Goal: Information Seeking & Learning: Understand process/instructions

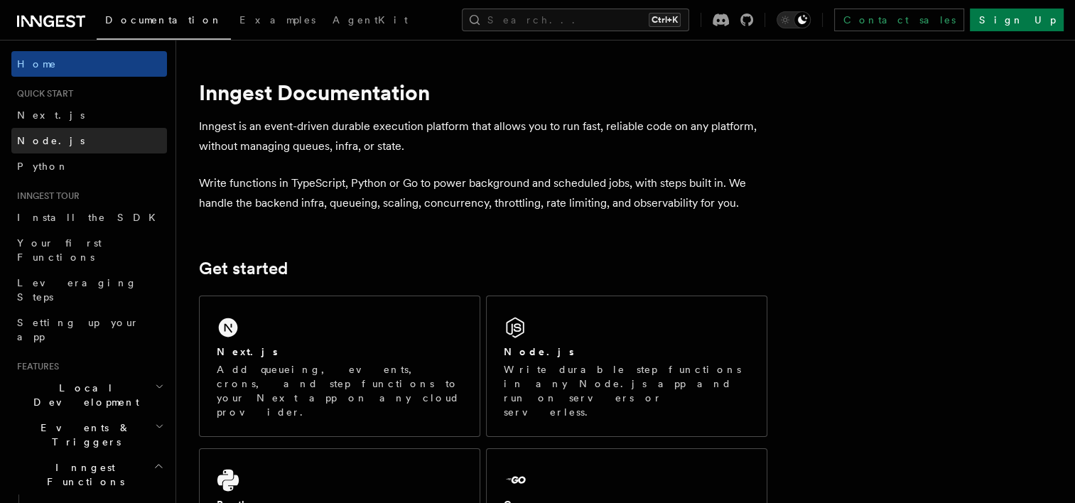
click at [59, 137] on link "Node.js" at bounding box center [89, 141] width 156 height 26
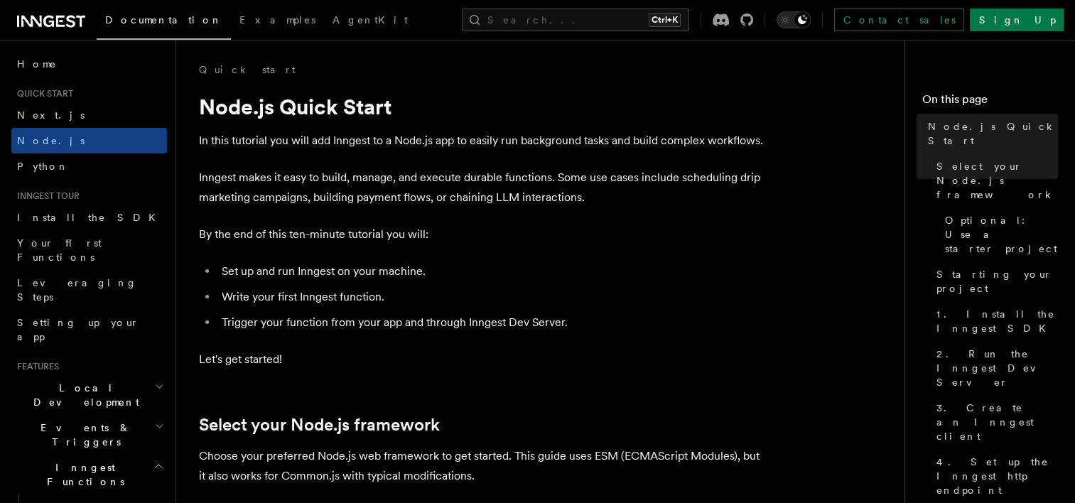
click at [292, 198] on p "Inngest makes it easy to build, manage, and execute durable functions. Some use…" at bounding box center [483, 188] width 568 height 40
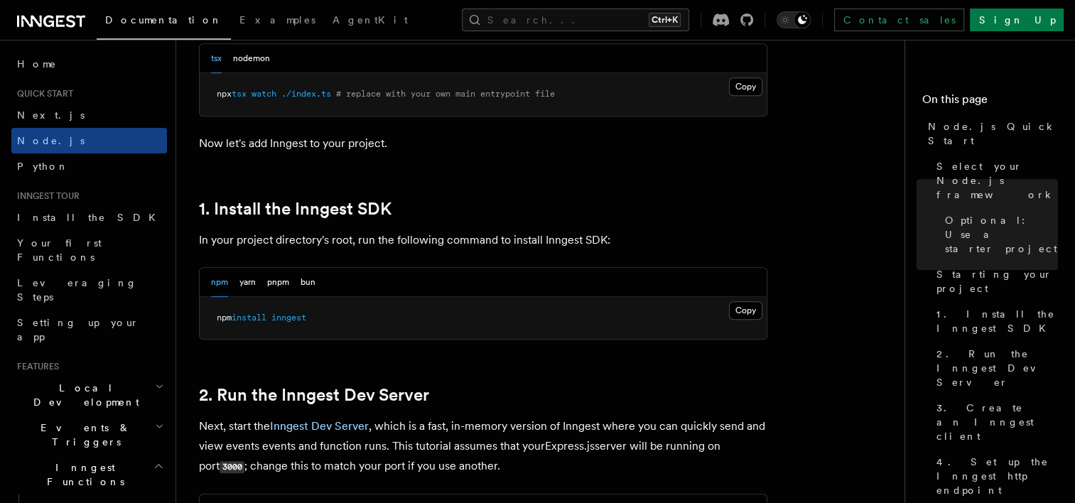
scroll to position [899, 0]
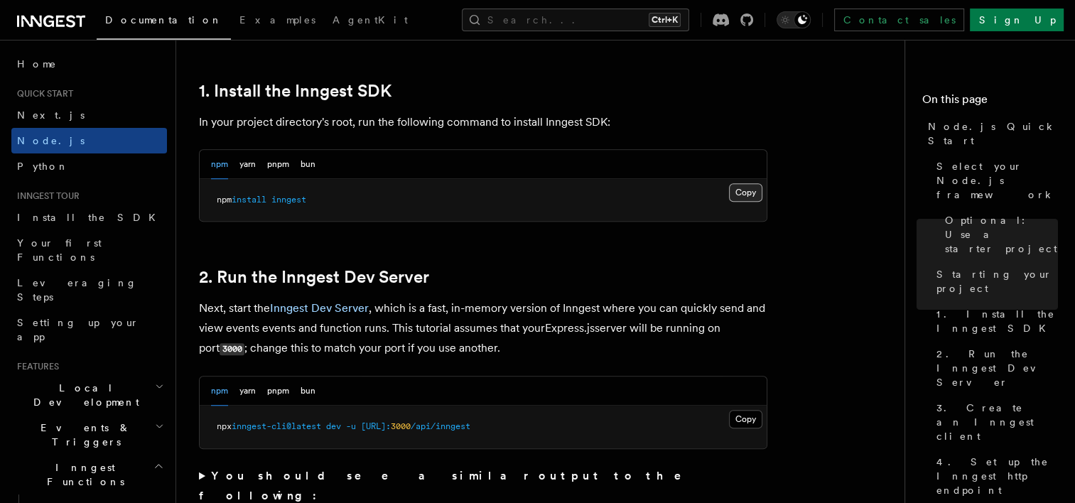
click at [742, 199] on button "Copy Copied" at bounding box center [745, 192] width 33 height 18
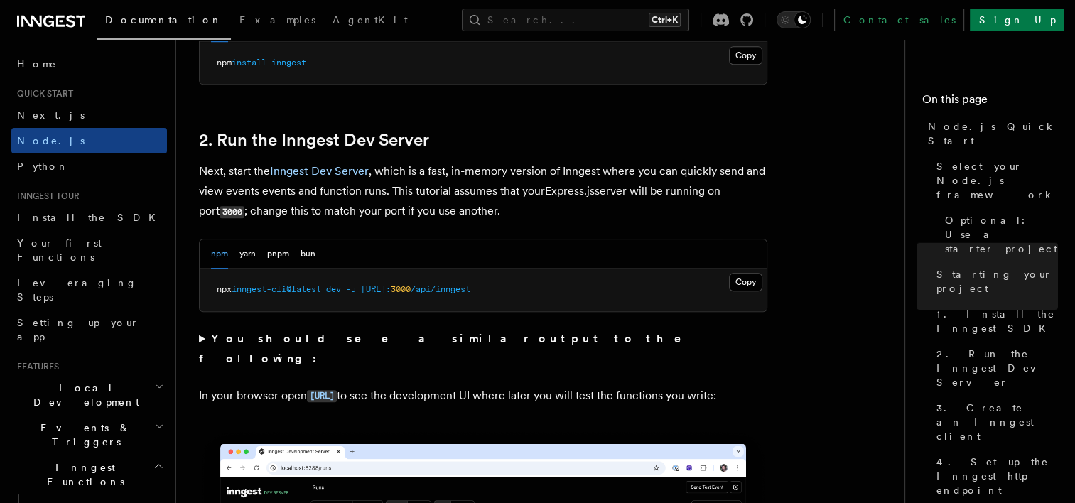
scroll to position [1042, 0]
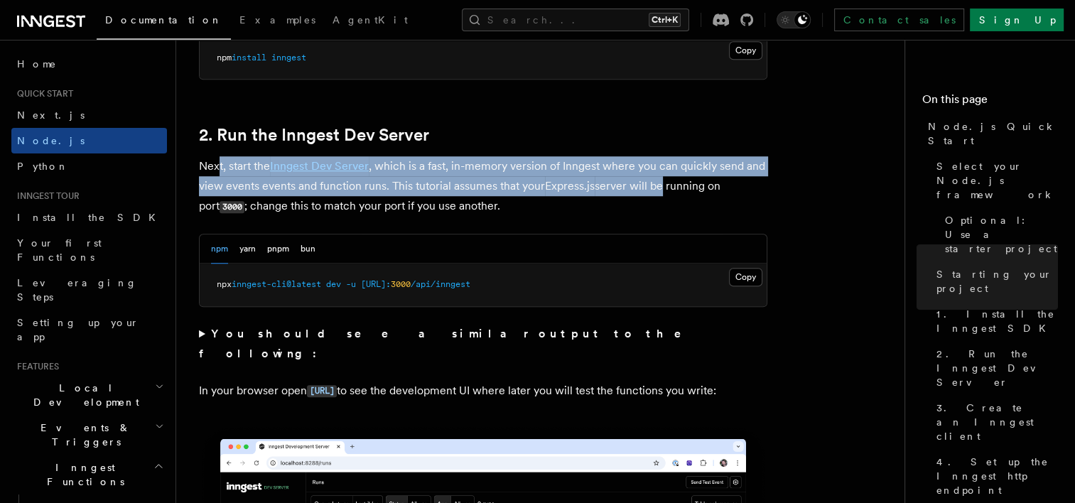
drag, startPoint x: 219, startPoint y: 164, endPoint x: 659, endPoint y: 175, distance: 439.9
click at [659, 175] on p "Next, start the Inngest Dev Server , which is a fast, in-memory version of Inng…" at bounding box center [483, 186] width 568 height 60
drag, startPoint x: 659, startPoint y: 175, endPoint x: 641, endPoint y: 166, distance: 20.0
click at [641, 166] on p "Next, start the Inngest Dev Server , which is a fast, in-memory version of Inng…" at bounding box center [483, 186] width 568 height 60
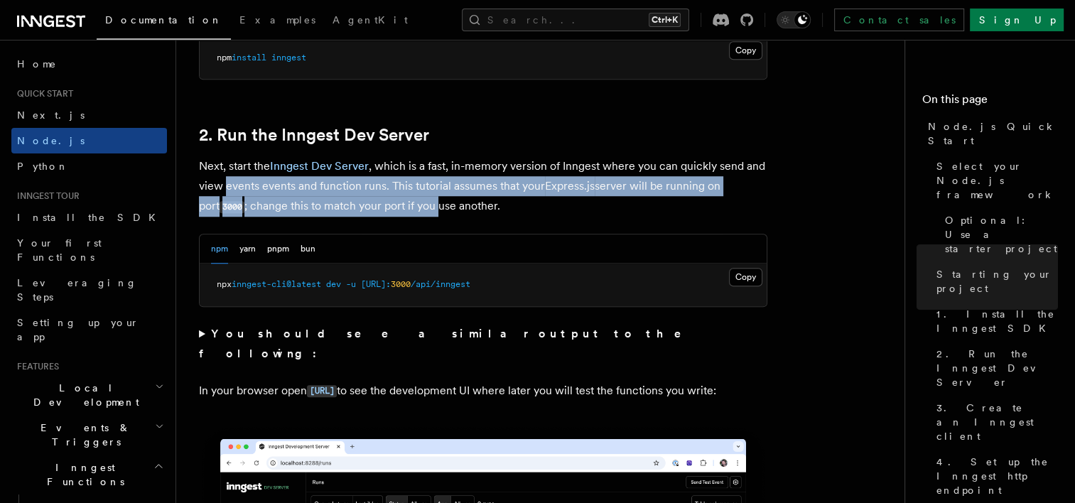
drag, startPoint x: 226, startPoint y: 182, endPoint x: 420, endPoint y: 200, distance: 194.8
click at [420, 200] on p "Next, start the Inngest Dev Server , which is a fast, in-memory version of Inng…" at bounding box center [483, 186] width 568 height 60
drag, startPoint x: 420, startPoint y: 200, endPoint x: 384, endPoint y: 195, distance: 36.5
click at [384, 195] on p "Next, start the Inngest Dev Server , which is a fast, in-memory version of Inng…" at bounding box center [483, 186] width 568 height 60
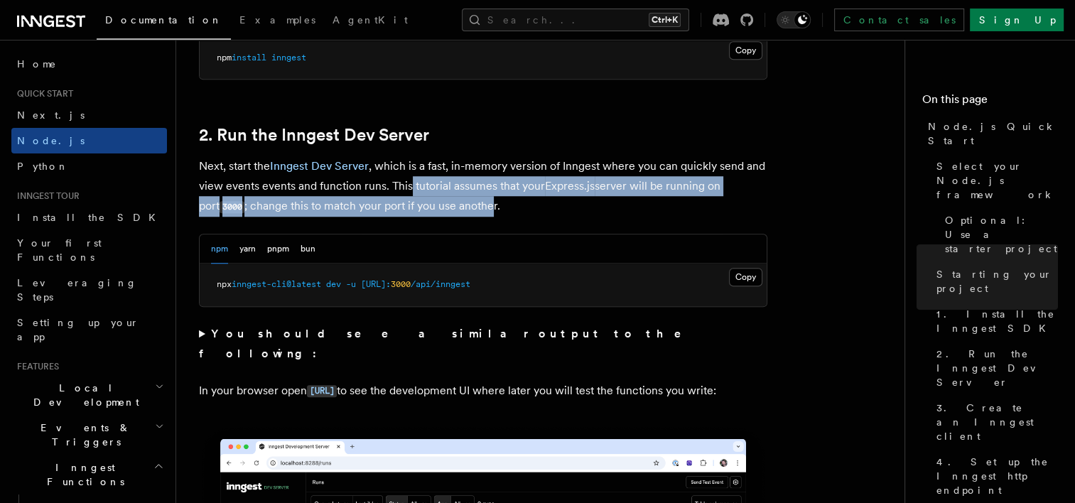
drag, startPoint x: 410, startPoint y: 182, endPoint x: 475, endPoint y: 204, distance: 68.3
click at [475, 204] on p "Next, start the Inngest Dev Server , which is a fast, in-memory version of Inng…" at bounding box center [483, 186] width 568 height 60
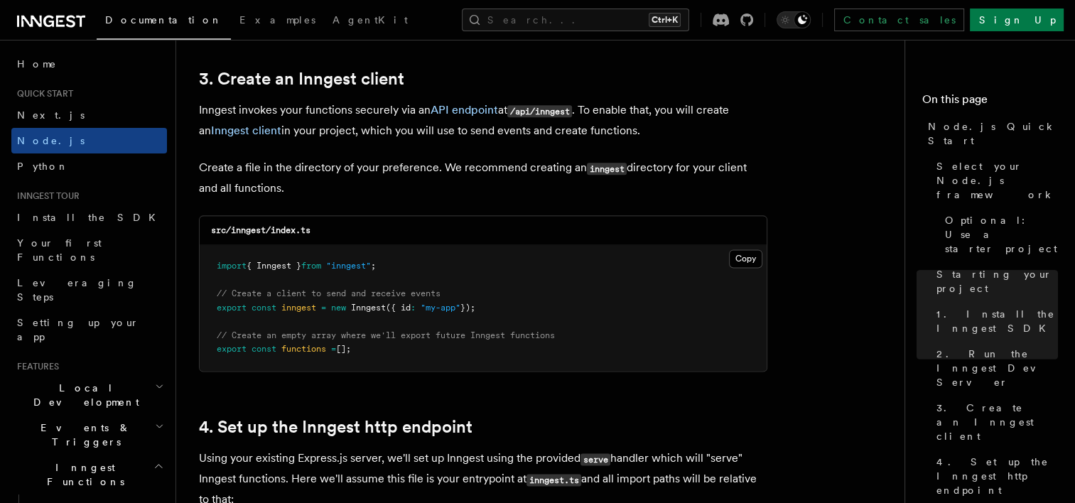
scroll to position [1800, 0]
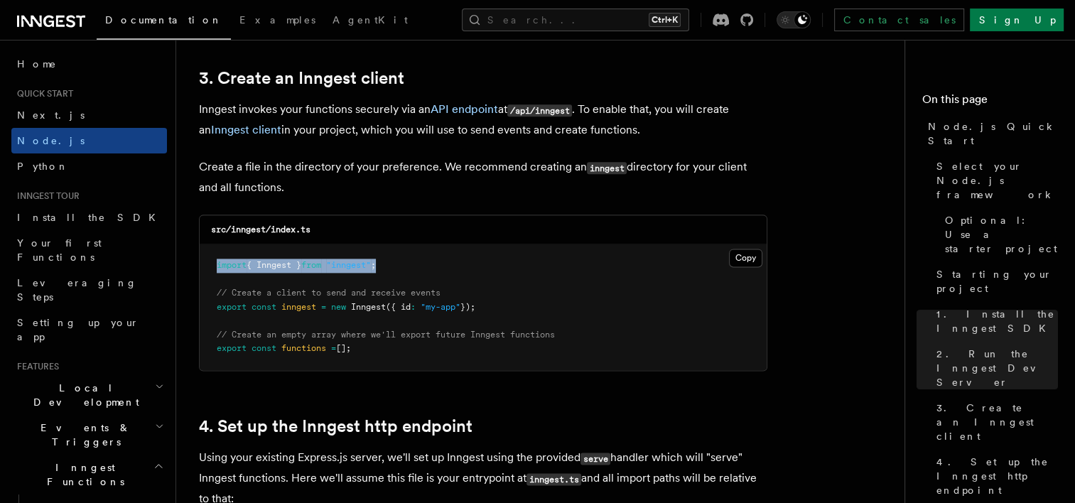
drag, startPoint x: 404, startPoint y: 266, endPoint x: 210, endPoint y: 269, distance: 194.0
click at [210, 269] on pre "import { Inngest } from "inngest" ; // Create a client to send and receive even…" at bounding box center [483, 307] width 567 height 126
copy span "import { Inngest } from "inngest" ;"
drag, startPoint x: 492, startPoint y: 305, endPoint x: 214, endPoint y: 301, distance: 278.5
click at [214, 301] on pre "import { Inngest } from "inngest" ; // Create a client to send and receive even…" at bounding box center [483, 307] width 567 height 126
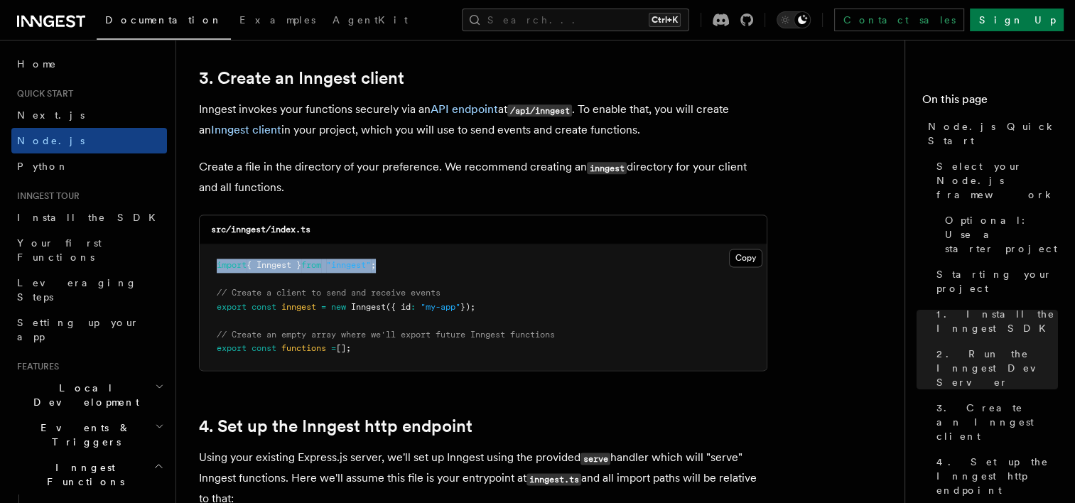
copy span "export const inngest = new Inngest ({ id : "my-app" });"
drag, startPoint x: 374, startPoint y: 352, endPoint x: 209, endPoint y: 352, distance: 165.5
click at [209, 352] on pre "import { Inngest } from "inngest" ; // Create a client to send and receive even…" at bounding box center [483, 307] width 567 height 126
copy span "export const functions = [];"
click at [345, 168] on p "Create a file in the directory of your preference. We recommend creating an inn…" at bounding box center [483, 177] width 568 height 40
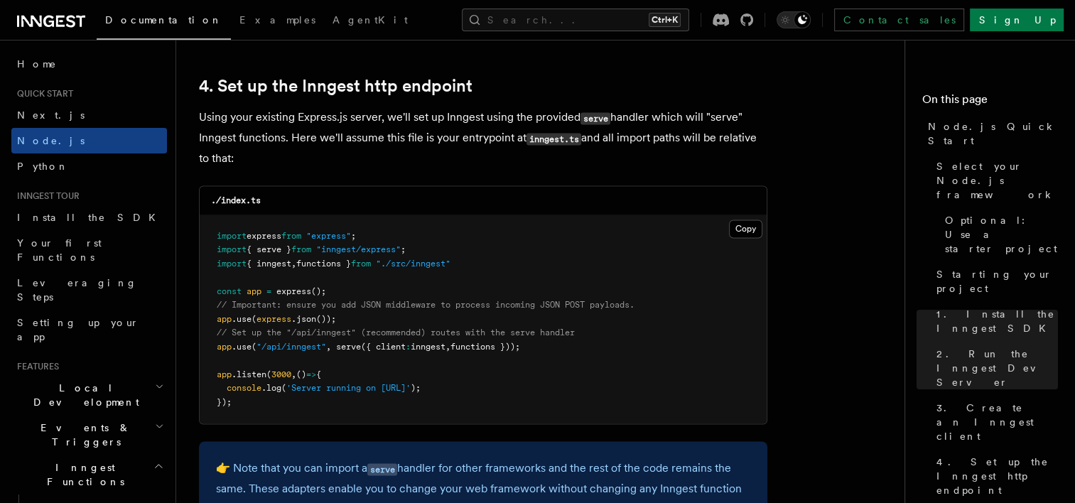
scroll to position [2226, 0]
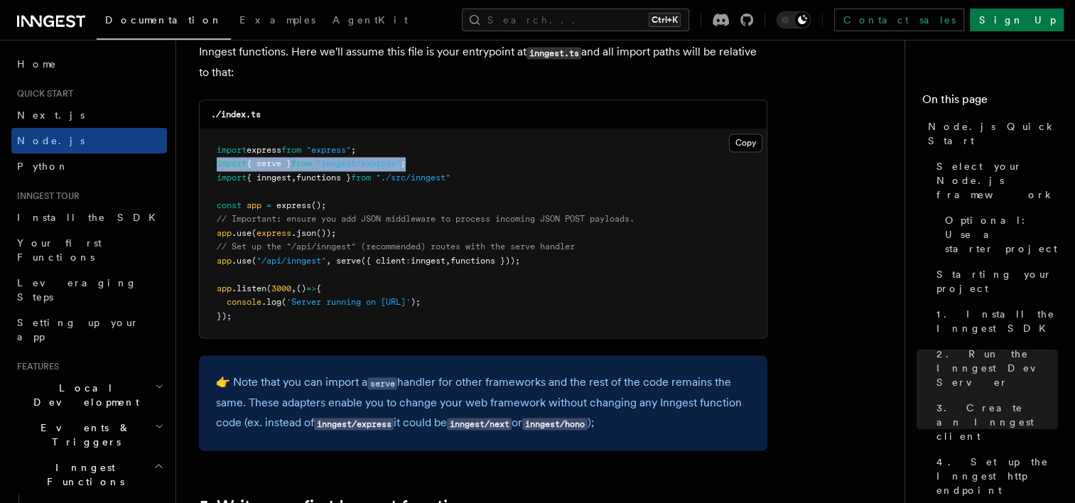
drag, startPoint x: 435, startPoint y: 167, endPoint x: 214, endPoint y: 168, distance: 221.0
click at [214, 168] on pre "import express from "express" ; import { serve } from "inngest/express" ; impor…" at bounding box center [483, 233] width 567 height 209
click at [480, 209] on pre "import express from "express" ; import { serve } from "inngest/express" ; impor…" at bounding box center [483, 233] width 567 height 209
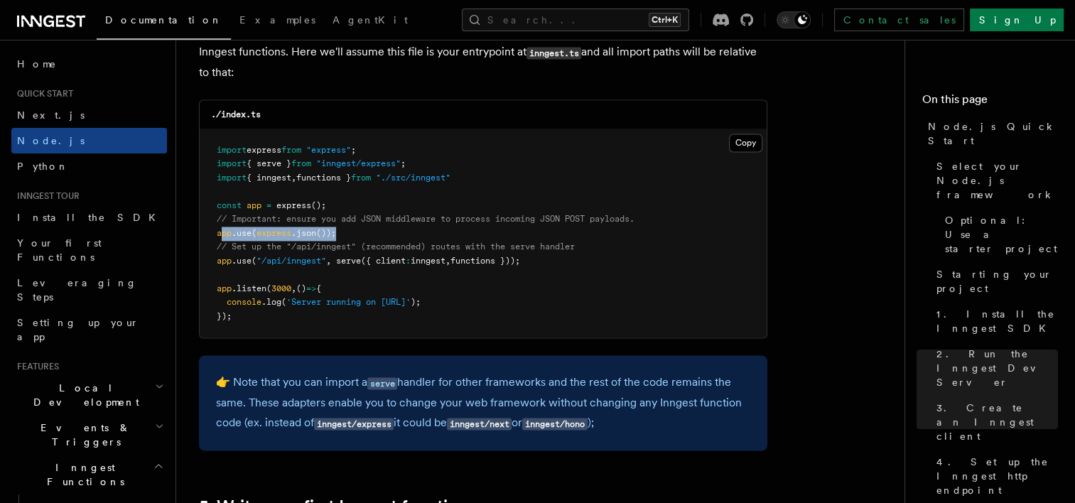
drag, startPoint x: 220, startPoint y: 232, endPoint x: 340, endPoint y: 230, distance: 120.1
click at [340, 230] on pre "import express from "express" ; import { serve } from "inngest/express" ; impor…" at bounding box center [483, 233] width 567 height 209
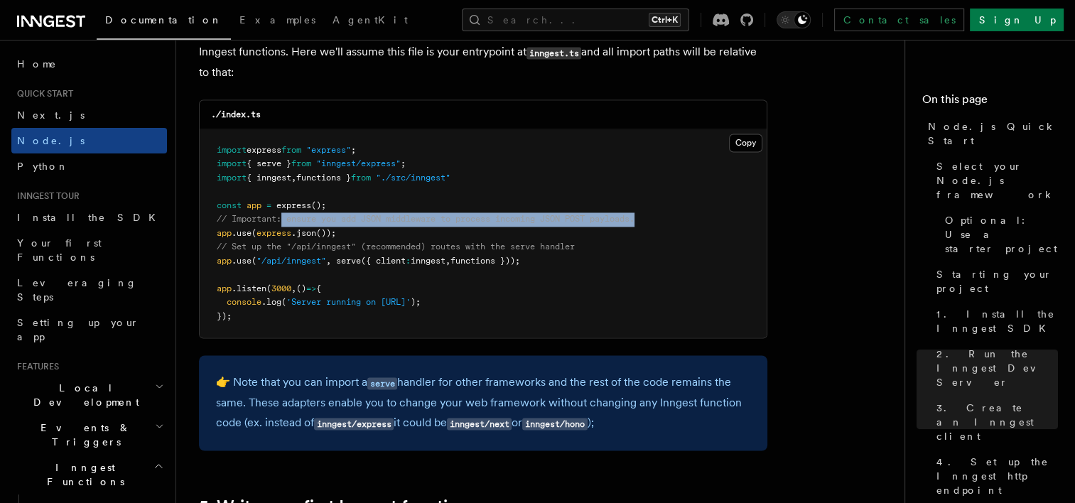
drag, startPoint x: 281, startPoint y: 219, endPoint x: 656, endPoint y: 221, distance: 375.8
click at [656, 221] on pre "import express from "express" ; import { serve } from "inngest/express" ; impor…" at bounding box center [483, 233] width 567 height 209
drag, startPoint x: 656, startPoint y: 221, endPoint x: 617, endPoint y: 220, distance: 39.8
click at [617, 220] on span "// Important: ensure you add JSON middleware to process incoming JSON POST payl…" at bounding box center [426, 219] width 418 height 10
click at [610, 227] on pre "import express from "express" ; import { serve } from "inngest/express" ; impor…" at bounding box center [483, 233] width 567 height 209
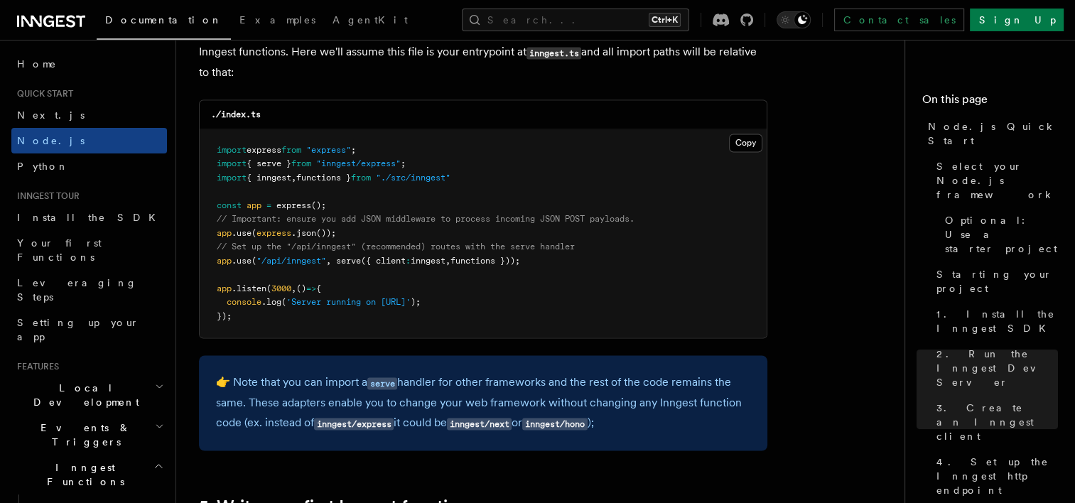
drag, startPoint x: 539, startPoint y: 261, endPoint x: 205, endPoint y: 253, distance: 334.7
click at [205, 253] on pre "import express from "express" ; import { serve } from "inngest/express" ; impor…" at bounding box center [483, 233] width 567 height 209
copy code "// Set up the "/api/inngest" (recommended) routes with the serve handler app .u…"
click at [487, 180] on pre "import express from "express" ; import { serve } from "inngest/express" ; impor…" at bounding box center [483, 233] width 567 height 209
click at [485, 180] on pre "import express from "express" ; import { serve } from "inngest/express" ; impor…" at bounding box center [483, 233] width 567 height 209
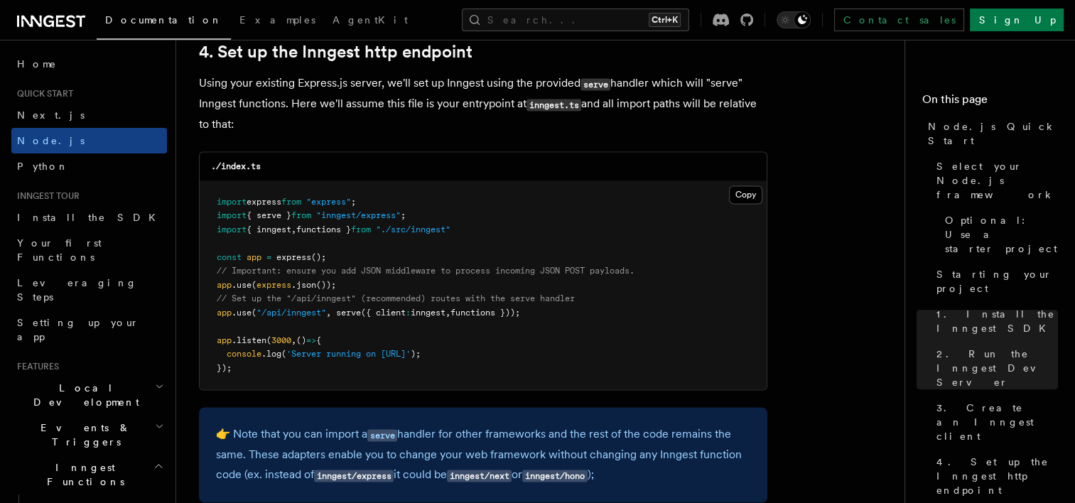
scroll to position [2182, 0]
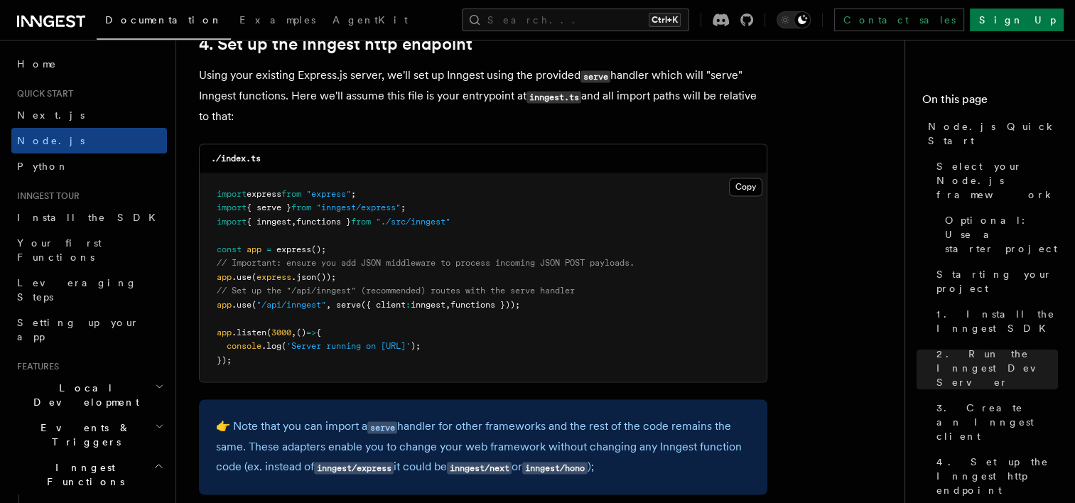
click at [426, 146] on div "./index.ts" at bounding box center [483, 158] width 567 height 29
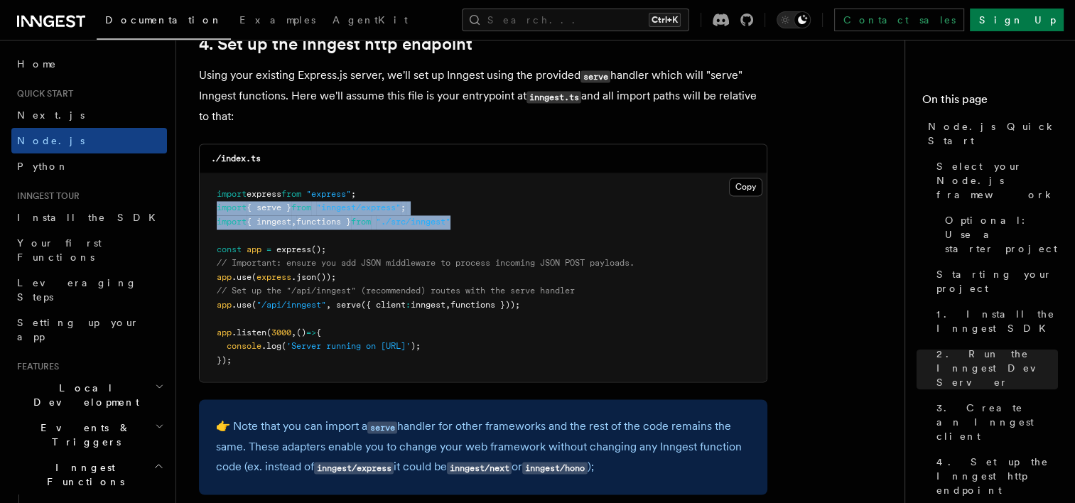
drag, startPoint x: 485, startPoint y: 220, endPoint x: 215, endPoint y: 211, distance: 270.8
click at [215, 211] on pre "import express from "express" ; import { serve } from "inngest/express" ; impor…" at bounding box center [483, 277] width 567 height 209
copy code "import { serve } from "inngest/express" ; import { inngest , functions } from "…"
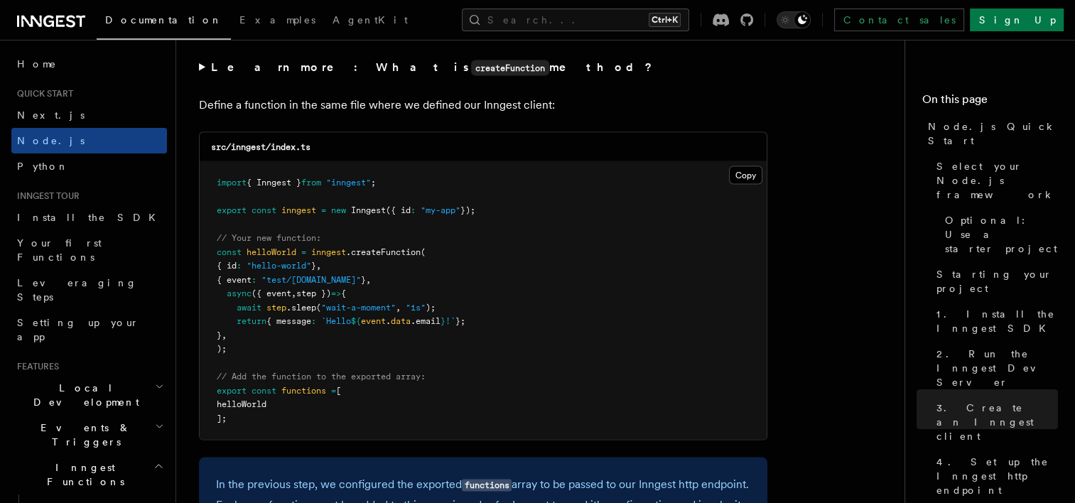
scroll to position [2797, 0]
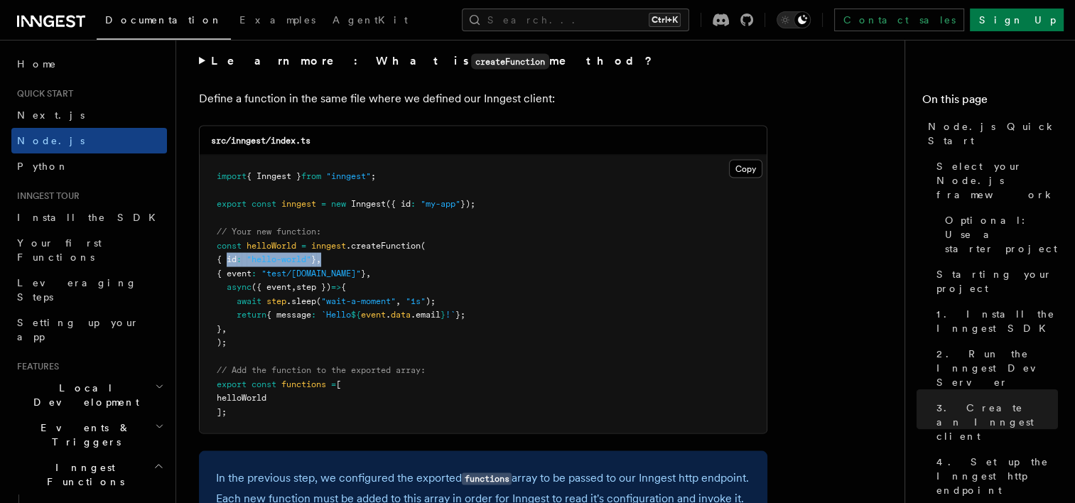
drag, startPoint x: 225, startPoint y: 264, endPoint x: 358, endPoint y: 267, distance: 133.6
click at [358, 267] on pre "import { Inngest } from "inngest" ; export const inngest = new Inngest ({ id : …" at bounding box center [483, 295] width 567 height 278
drag, startPoint x: 225, startPoint y: 277, endPoint x: 384, endPoint y: 277, distance: 159.1
click at [384, 277] on pre "import { Inngest } from "inngest" ; export const inngest = new Inngest ({ id : …" at bounding box center [483, 295] width 567 height 278
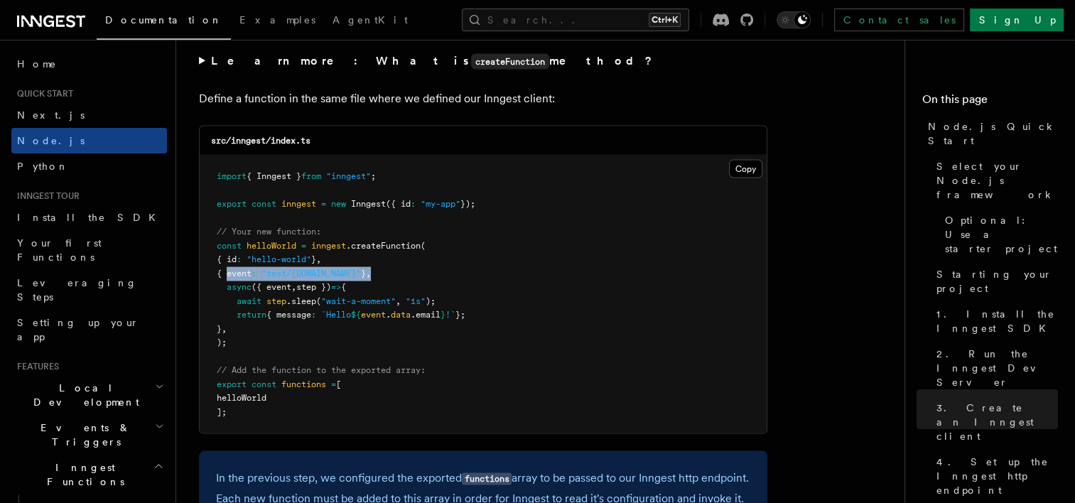
click at [384, 277] on pre "import { Inngest } from "inngest" ; export const inngest = new Inngest ({ id : …" at bounding box center [483, 295] width 567 height 278
